Goal: Information Seeking & Learning: Check status

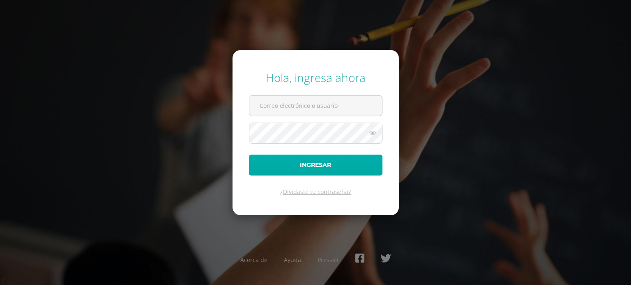
type input "luza13@hotmail.com"
click at [319, 163] on button "Ingresar" at bounding box center [315, 165] width 133 height 21
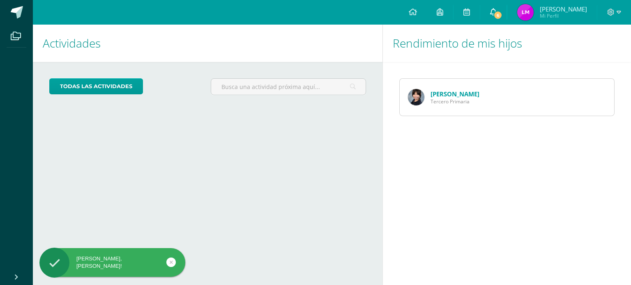
click at [496, 9] on icon at bounding box center [493, 11] width 7 height 7
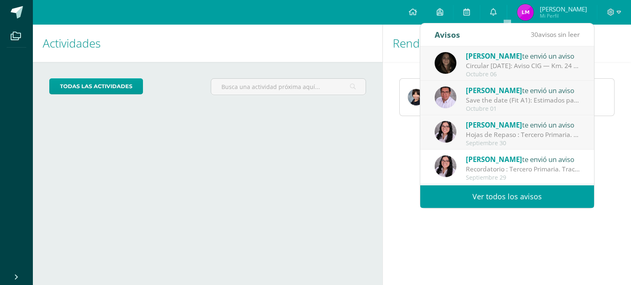
click at [530, 127] on div "[PERSON_NAME] te envió un aviso" at bounding box center [523, 124] width 114 height 11
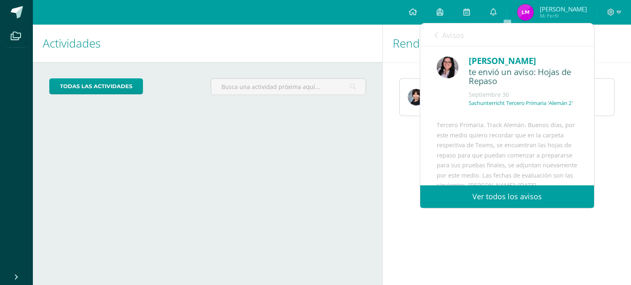
scroll to position [164, 0]
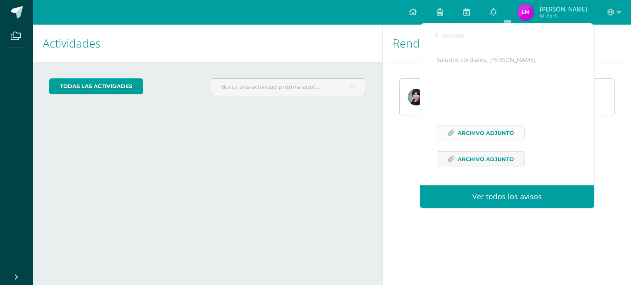
click at [468, 141] on span "Archivo Adjunto" at bounding box center [485, 133] width 56 height 15
click at [484, 159] on span "Archivo Adjunto" at bounding box center [485, 159] width 56 height 15
click at [310, 4] on div "Configuración Cerrar sesión [PERSON_NAME] Mi Perfil 6 0 Mis accesos directos Ma…" at bounding box center [332, 12] width 598 height 25
